Goal: Task Accomplishment & Management: Complete application form

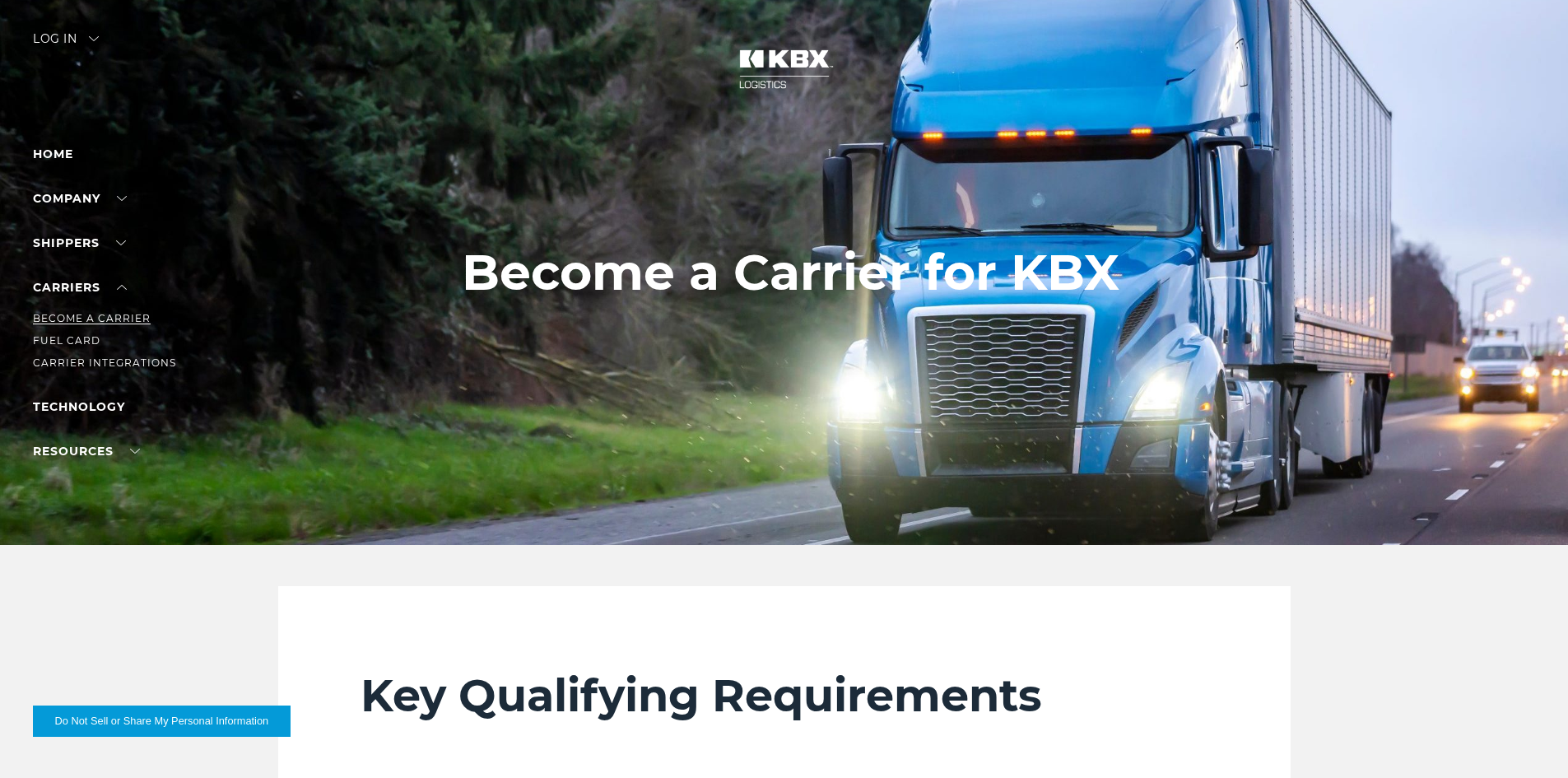
click at [51, 317] on link "Become a Carrier" at bounding box center [91, 318] width 118 height 13
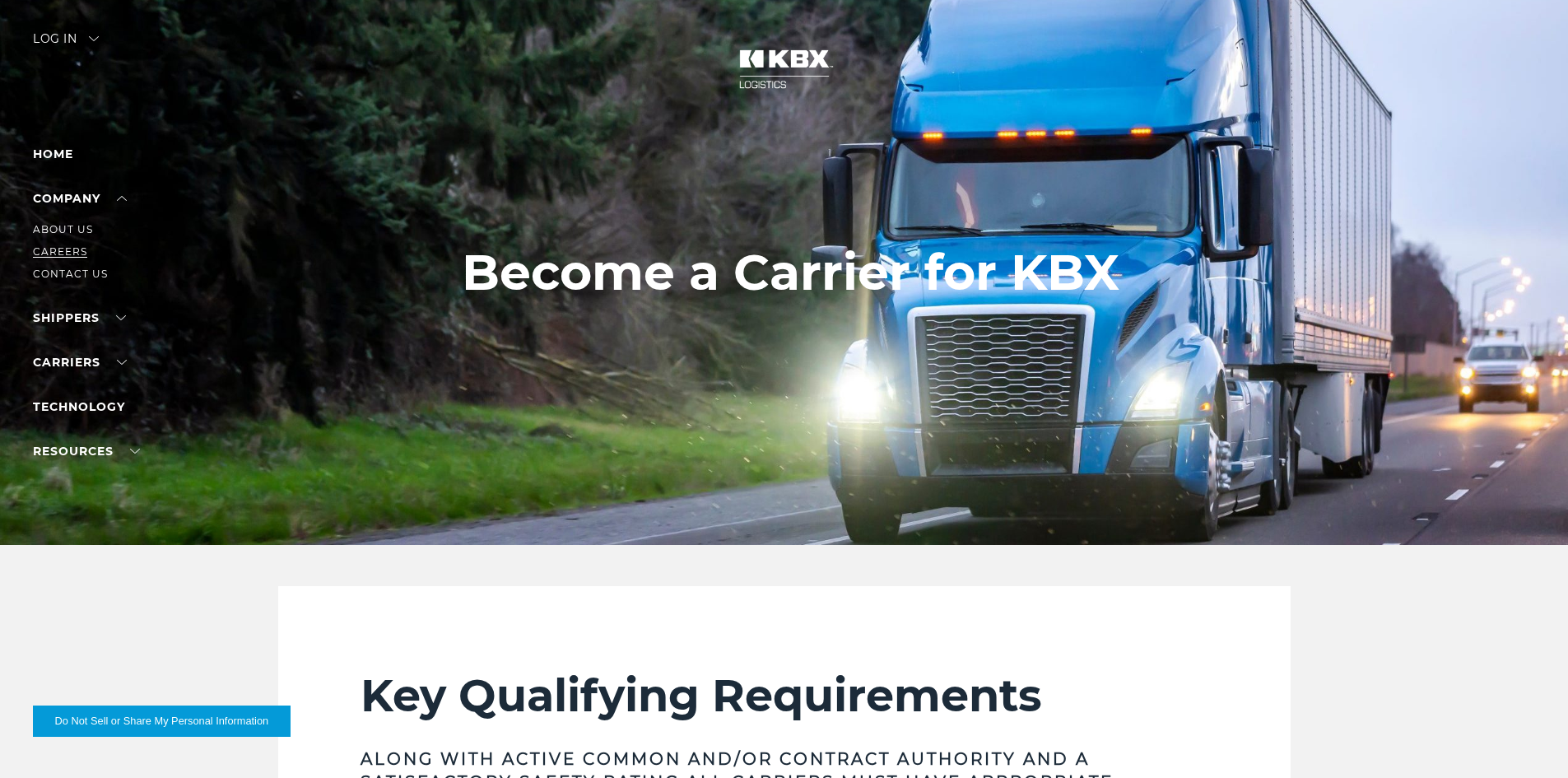
click at [67, 251] on link "Careers" at bounding box center [60, 252] width 55 height 13
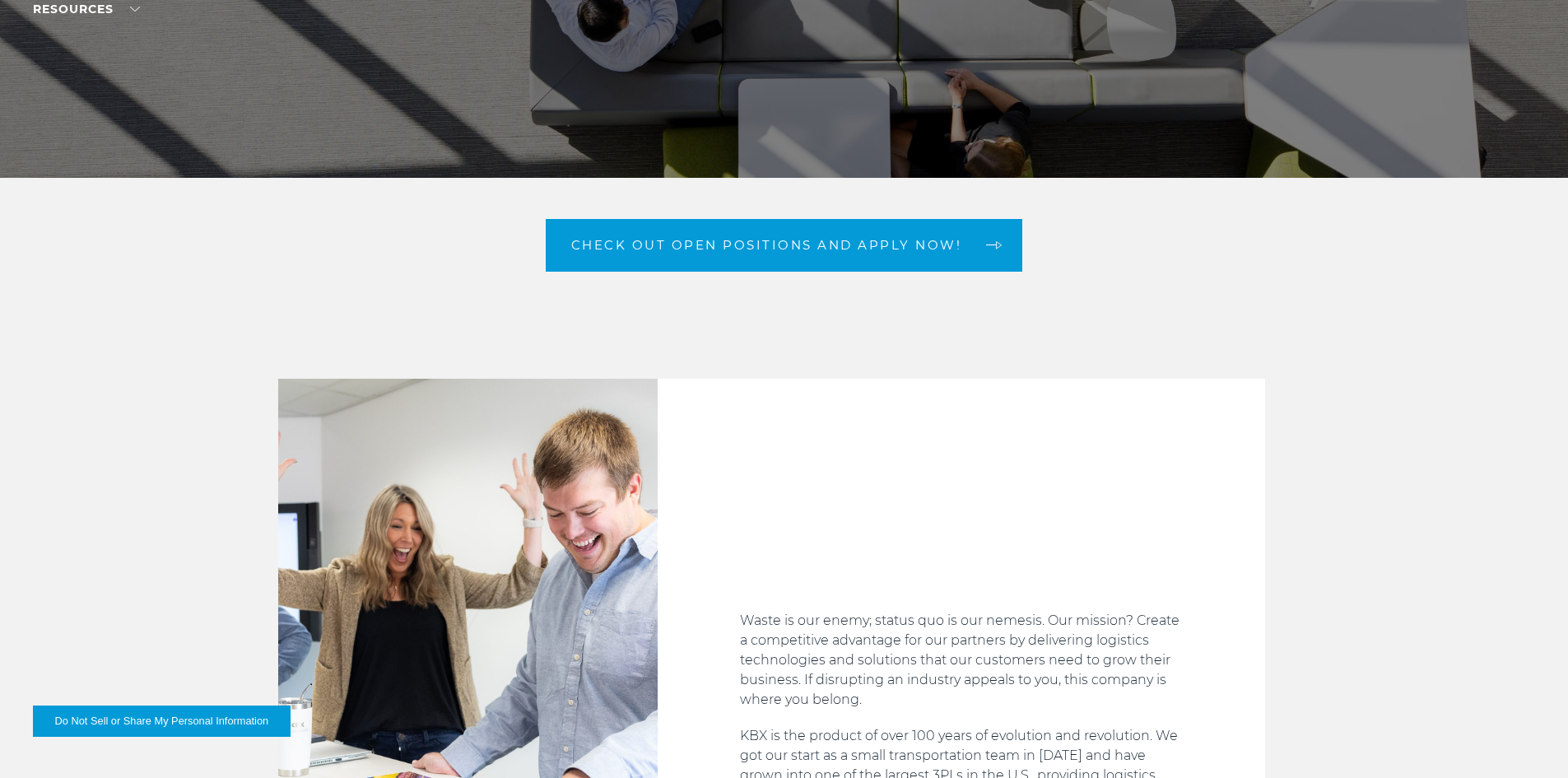
scroll to position [384, 0]
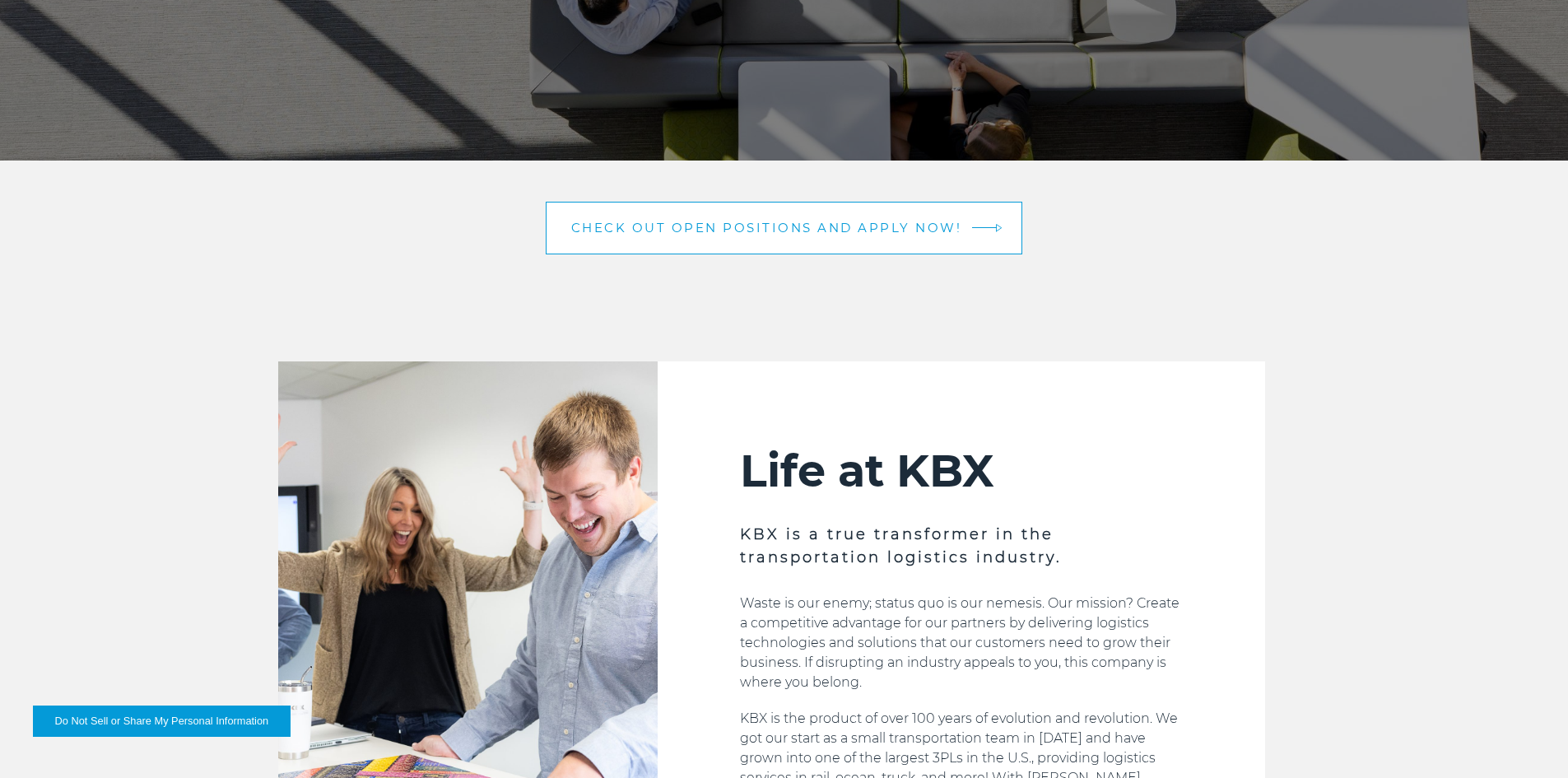
click at [906, 229] on span "Check out open positions and apply now!" at bounding box center [766, 228] width 391 height 13
